Goal: Navigation & Orientation: Find specific page/section

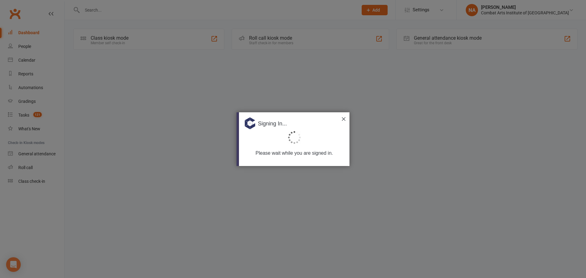
drag, startPoint x: 343, startPoint y: 118, endPoint x: 327, endPoint y: 118, distance: 15.6
click at [343, 118] on img at bounding box center [344, 119] width 4 height 4
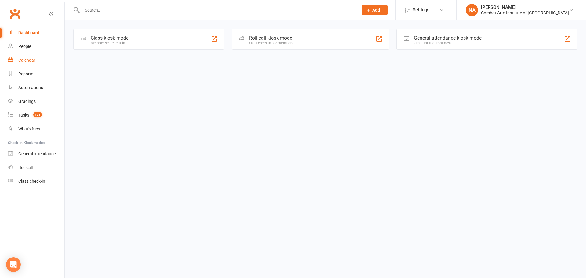
click at [20, 59] on div "Calendar" at bounding box center [26, 60] width 17 height 5
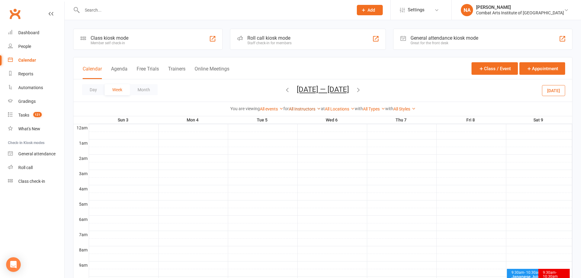
click at [308, 109] on link "All Instructors" at bounding box center [305, 109] width 32 height 5
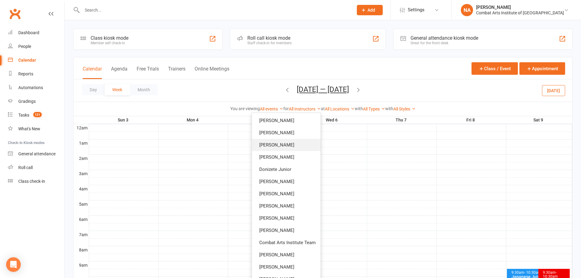
click at [279, 145] on link "[PERSON_NAME]" at bounding box center [286, 145] width 69 height 12
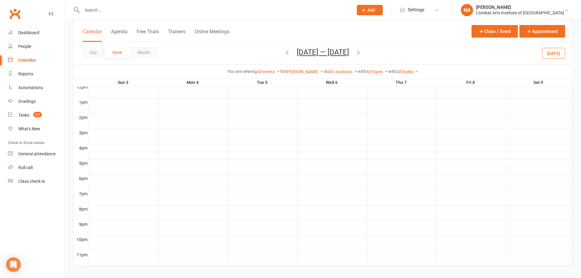
scroll to position [230, 0]
click at [298, 72] on link "[PERSON_NAME]" at bounding box center [305, 71] width 38 height 5
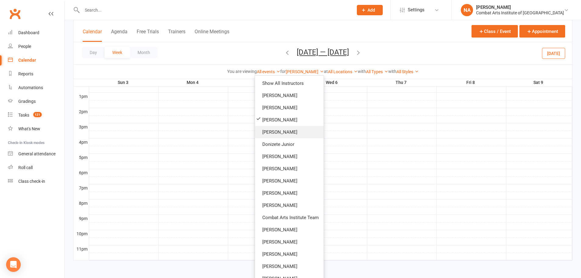
click at [284, 134] on link "[PERSON_NAME]" at bounding box center [289, 132] width 69 height 12
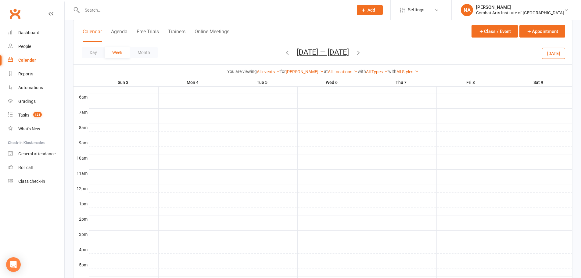
scroll to position [47, 0]
click at [293, 68] on div "[PERSON_NAME] Show All Instructors [PERSON_NAME] [PERSON_NAME] [PERSON_NAME] [P…" at bounding box center [305, 71] width 38 height 7
click at [295, 71] on link "[PERSON_NAME]" at bounding box center [305, 71] width 38 height 5
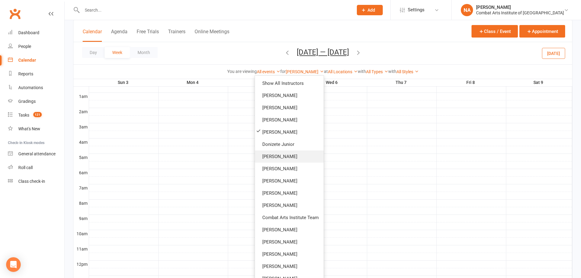
click at [280, 153] on link "[PERSON_NAME]" at bounding box center [289, 156] width 69 height 12
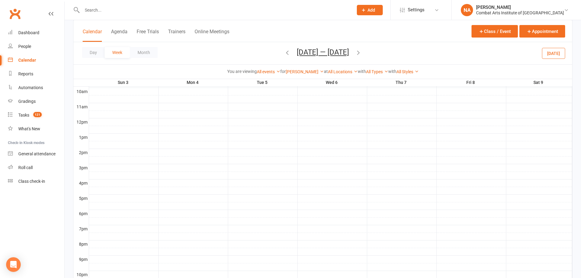
scroll to position [230, 0]
click at [298, 74] on link "[PERSON_NAME]" at bounding box center [305, 71] width 38 height 5
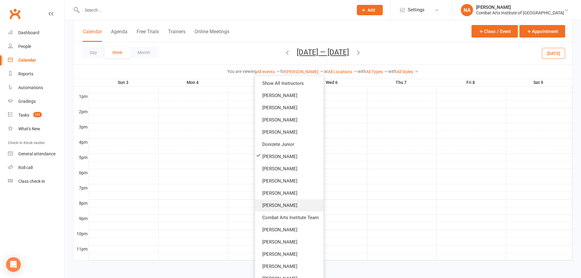
click at [281, 202] on link "[PERSON_NAME]" at bounding box center [289, 205] width 69 height 12
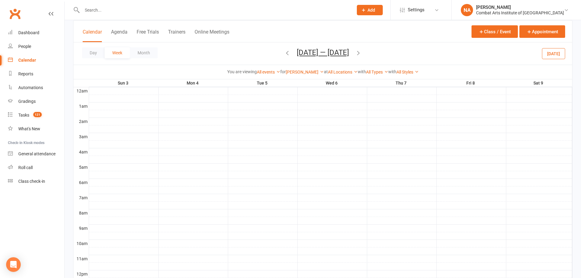
scroll to position [230, 0]
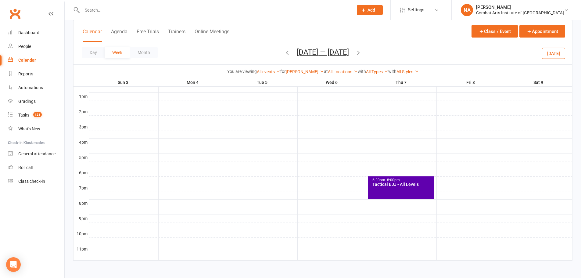
drag, startPoint x: 581, startPoint y: 109, endPoint x: 482, endPoint y: 91, distance: 100.5
click at [581, 109] on div "Class kiosk mode Member self check-in Roll call kiosk mode Staff check-in for m…" at bounding box center [323, 29] width 517 height 479
click at [301, 71] on link "[PERSON_NAME]" at bounding box center [305, 71] width 38 height 5
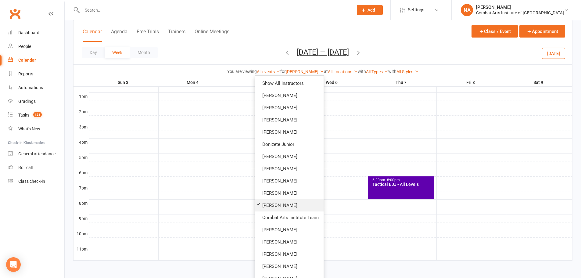
scroll to position [31, 0]
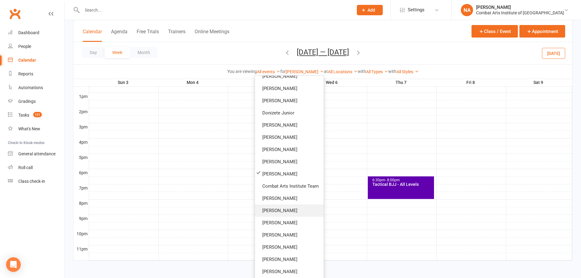
click at [277, 208] on link "[PERSON_NAME]" at bounding box center [289, 210] width 69 height 12
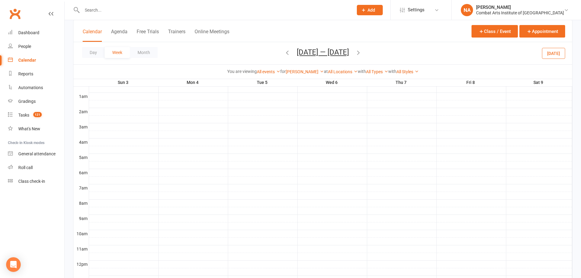
scroll to position [230, 0]
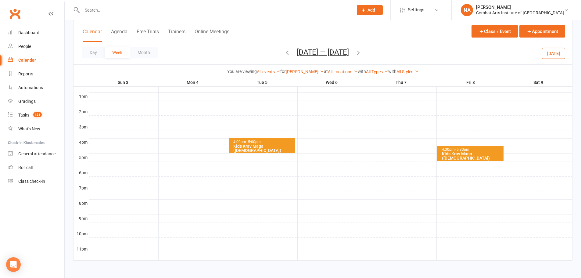
click at [386, 42] on div "Day Week Month [DATE] — [DATE] [DATE] Sun Mon Tue Wed Thu Fri Sat 27 28 29 30 3…" at bounding box center [323, 53] width 499 height 22
click at [297, 70] on link "[PERSON_NAME]" at bounding box center [305, 71] width 38 height 5
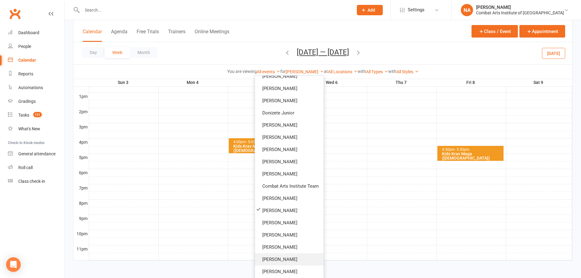
click at [273, 256] on link "[PERSON_NAME]" at bounding box center [289, 259] width 69 height 12
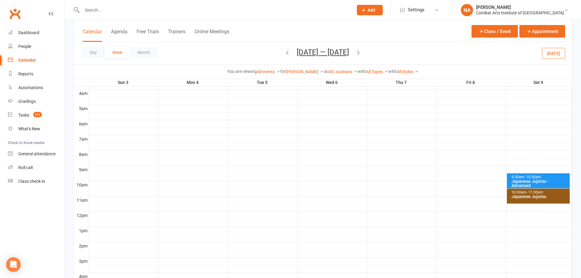
scroll to position [169, 0]
